Goal: Transaction & Acquisition: Book appointment/travel/reservation

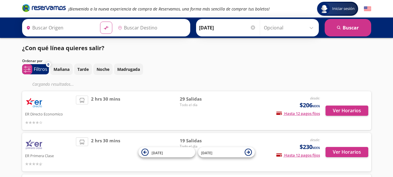
type input "Central de Autobuses del Oriente (tapo), [GEOGRAPHIC_DATA]"
type input "Central Autobuses Capu, [GEOGRAPHIC_DATA]"
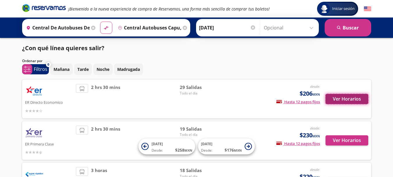
click at [355, 102] on button "Ver Horarios" at bounding box center [346, 99] width 43 height 10
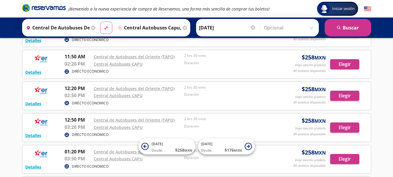
scroll to position [377, 0]
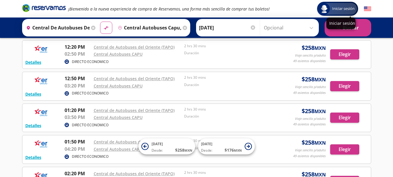
click at [338, 12] on div "Iniciar sesión" at bounding box center [337, 9] width 39 height 12
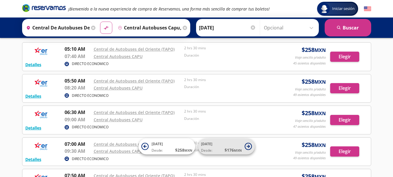
scroll to position [0, 0]
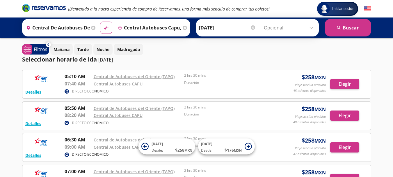
click at [369, 10] on img at bounding box center [367, 8] width 7 height 7
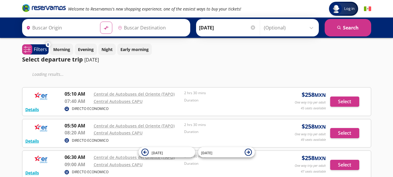
type input "Central de Autobuses del Oriente (tapo), [GEOGRAPHIC_DATA]"
type input "Central Autobuses Capu, [GEOGRAPHIC_DATA]"
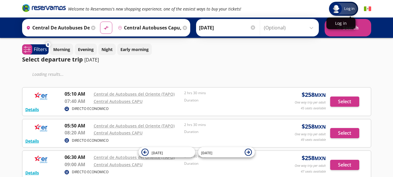
click at [339, 7] on img at bounding box center [335, 8] width 9 height 9
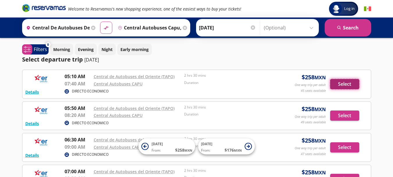
click at [341, 84] on button "Select" at bounding box center [344, 84] width 29 height 10
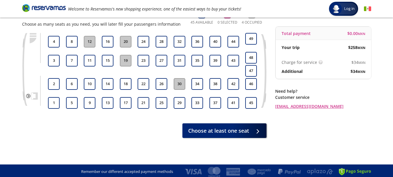
scroll to position [51, 0]
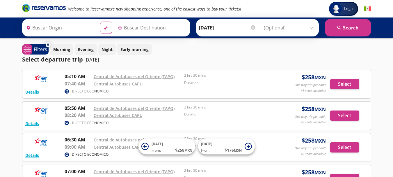
type input "Central de Autobuses del Oriente (tapo), [GEOGRAPHIC_DATA]"
type input "Central Autobuses Capu, [GEOGRAPHIC_DATA]"
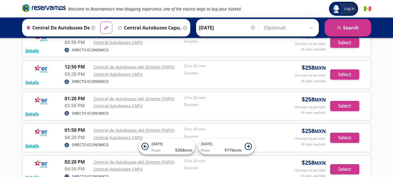
scroll to position [378, 0]
